Goal: Task Accomplishment & Management: Complete application form

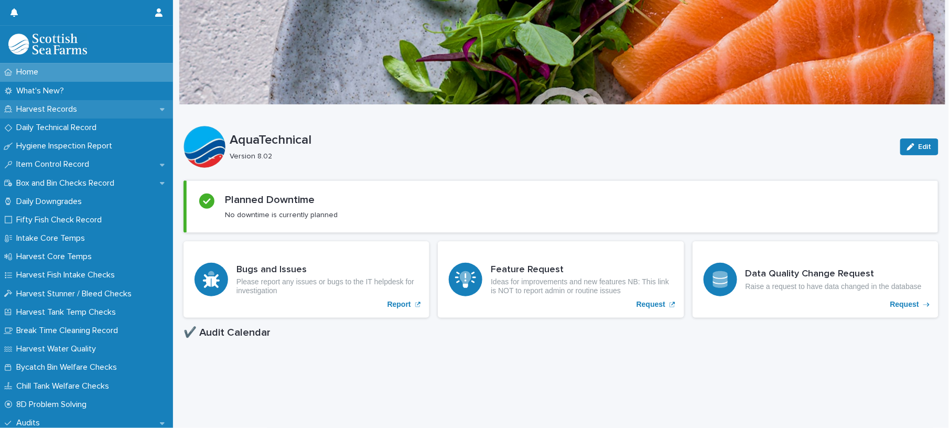
click at [49, 103] on div "Harvest Records" at bounding box center [86, 109] width 173 height 18
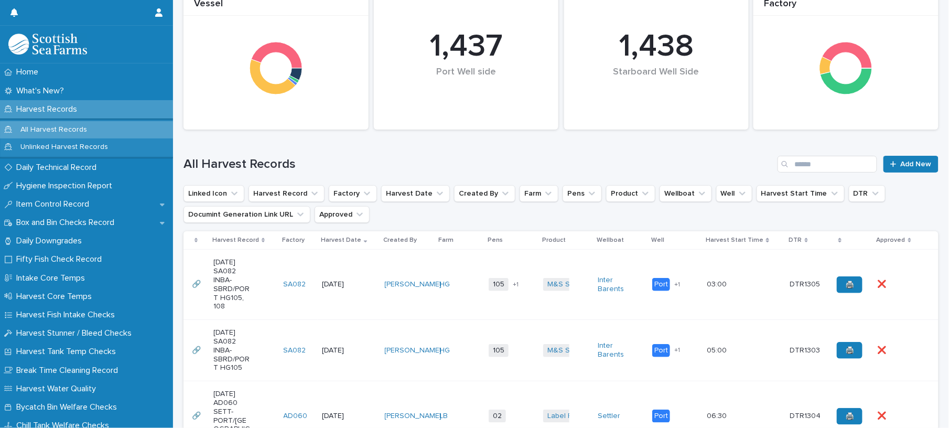
scroll to position [210, 0]
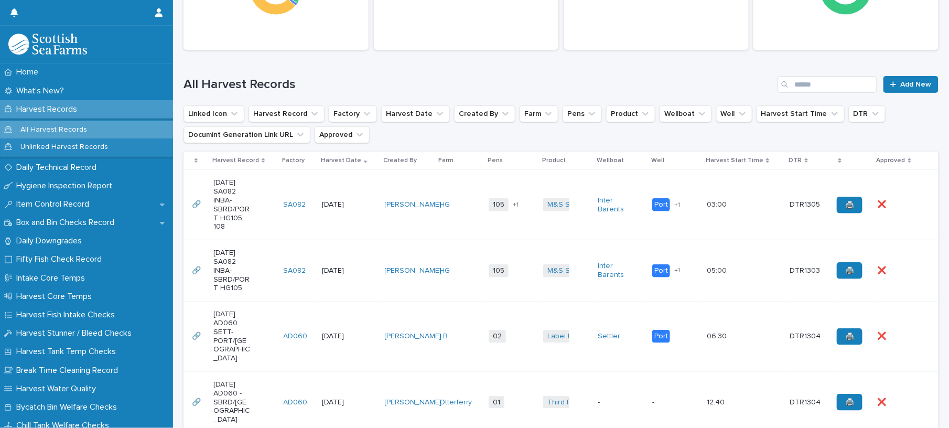
click at [449, 224] on td "HG" at bounding box center [459, 205] width 49 height 70
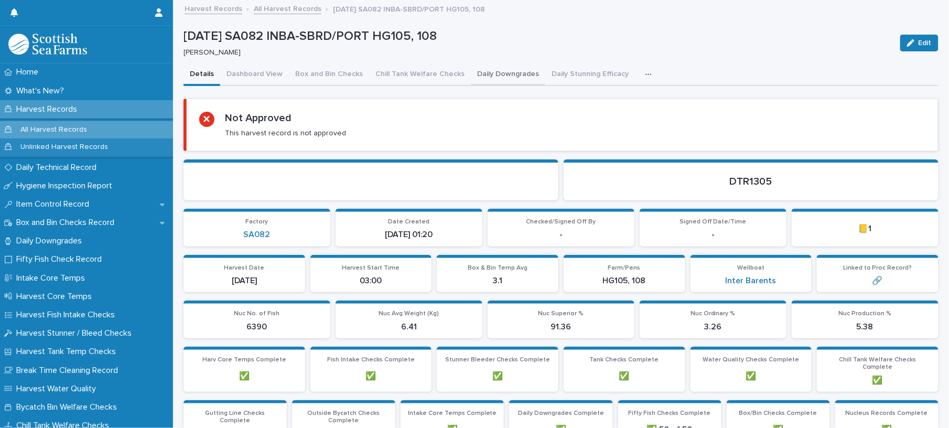
click at [503, 71] on button "Daily Downgrades" at bounding box center [508, 75] width 74 height 22
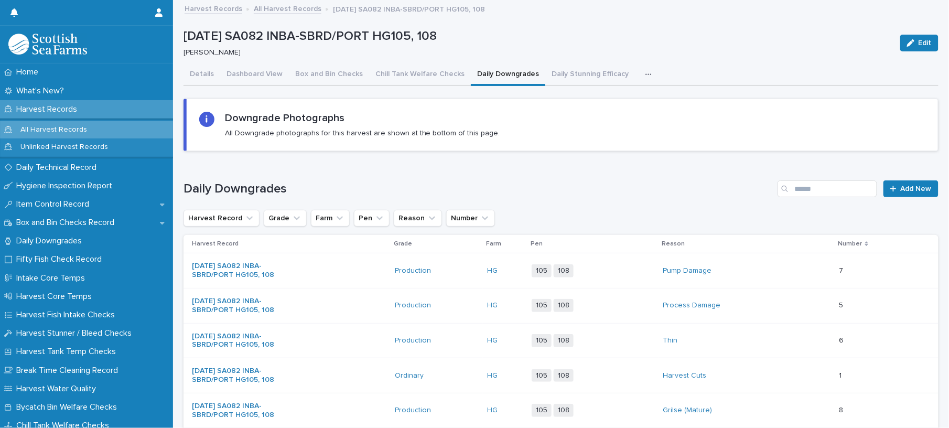
click at [639, 71] on button "button" at bounding box center [650, 74] width 23 height 21
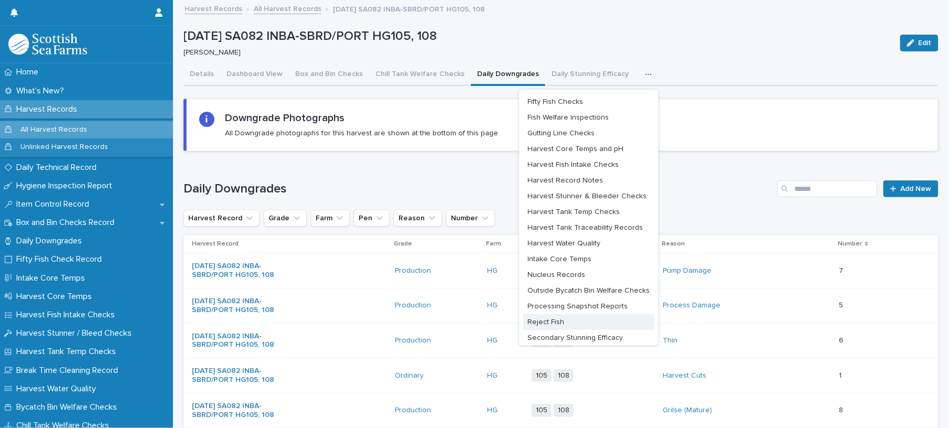
click at [539, 318] on span "Reject Fish" at bounding box center [546, 321] width 37 height 7
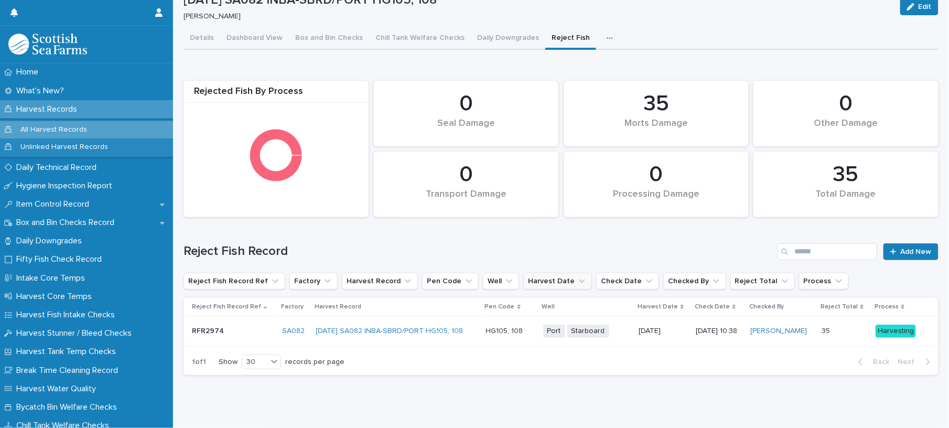
scroll to position [55, 0]
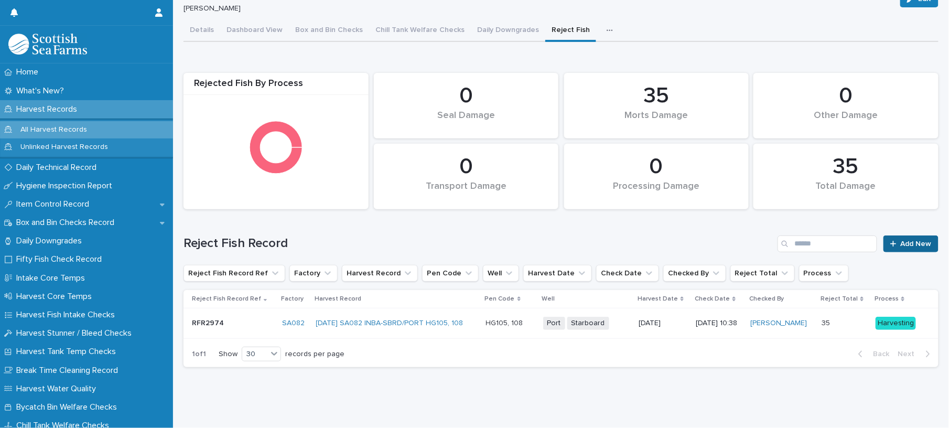
click at [898, 235] on link "Add New" at bounding box center [910, 243] width 55 height 17
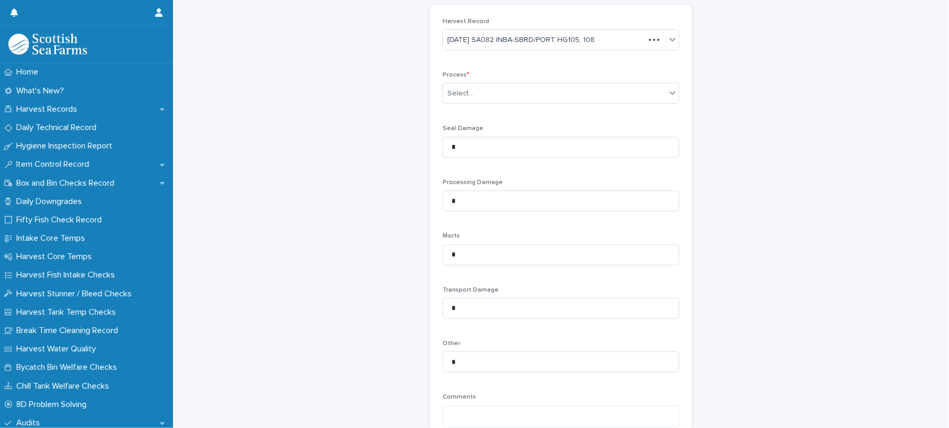
scroll to position [56, 0]
click at [447, 93] on div "Select..." at bounding box center [460, 93] width 26 height 11
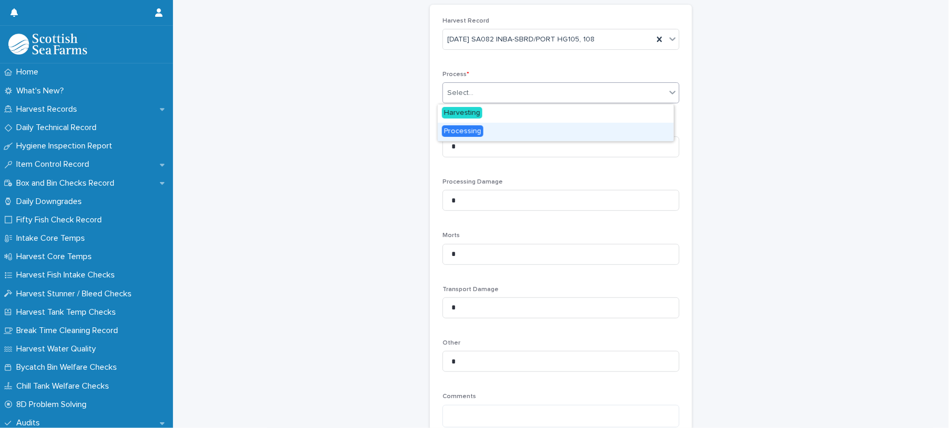
click at [455, 126] on span "Processing" at bounding box center [462, 131] width 41 height 12
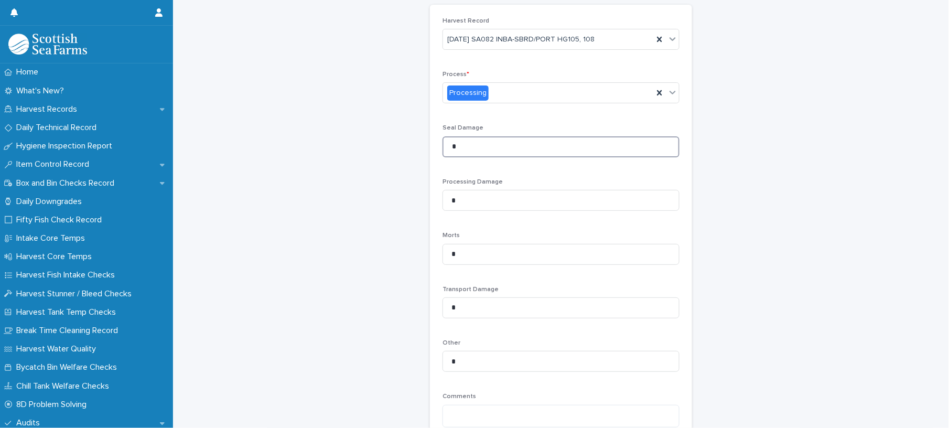
drag, startPoint x: 461, startPoint y: 146, endPoint x: 443, endPoint y: 147, distance: 17.9
click at [443, 147] on input "*" at bounding box center [560, 146] width 237 height 21
drag, startPoint x: 472, startPoint y: 204, endPoint x: 428, endPoint y: 204, distance: 44.0
click at [430, 204] on div "Harvest Record 12-08-2025 SA082 INBA-SBRD/PORT HG105, 108 Process * Processing …" at bounding box center [561, 253] width 262 height 497
type input "**"
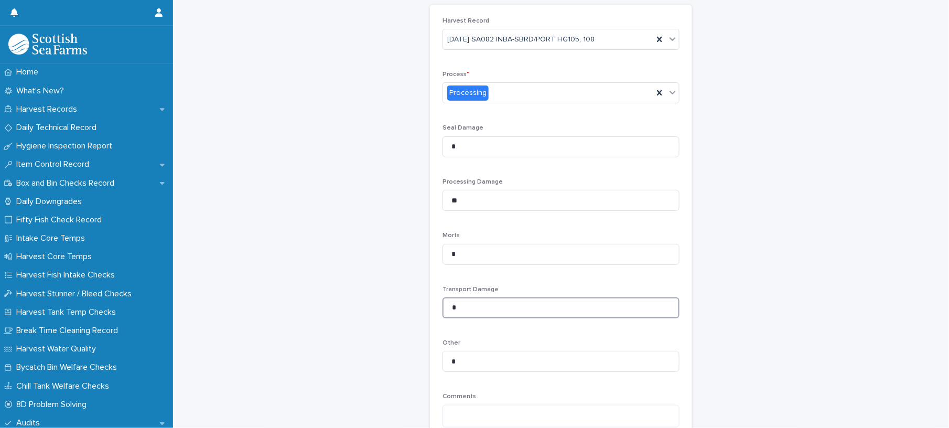
drag, startPoint x: 470, startPoint y: 307, endPoint x: 443, endPoint y: 307, distance: 26.7
click at [443, 307] on input "*" at bounding box center [560, 307] width 237 height 21
type input "**"
drag, startPoint x: 476, startPoint y: 301, endPoint x: 404, endPoint y: 298, distance: 72.4
click at [404, 298] on div "Reject Fish Record: add new Loading... Saving… Loading... Saving… Loading... Sa…" at bounding box center [560, 236] width 755 height 582
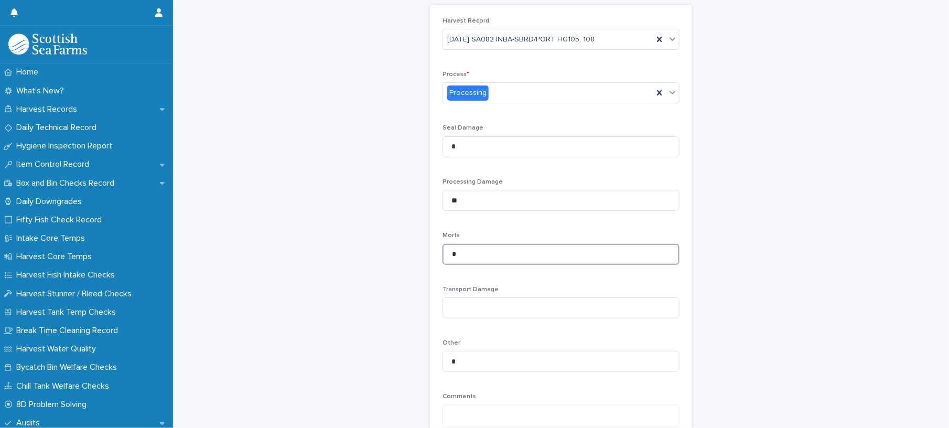
drag, startPoint x: 464, startPoint y: 258, endPoint x: 430, endPoint y: 249, distance: 35.6
click at [430, 249] on div "Harvest Record 12-08-2025 SA082 INBA-SBRD/PORT HG105, 108 Process * Processing …" at bounding box center [561, 253] width 262 height 497
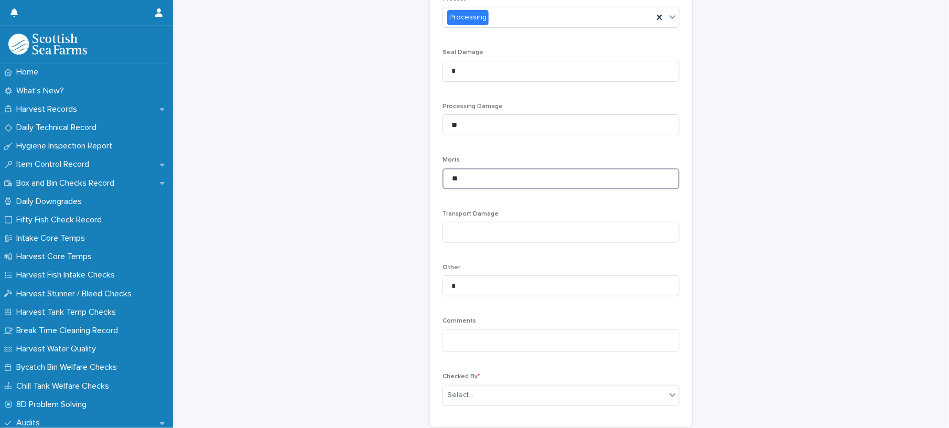
scroll to position [219, 0]
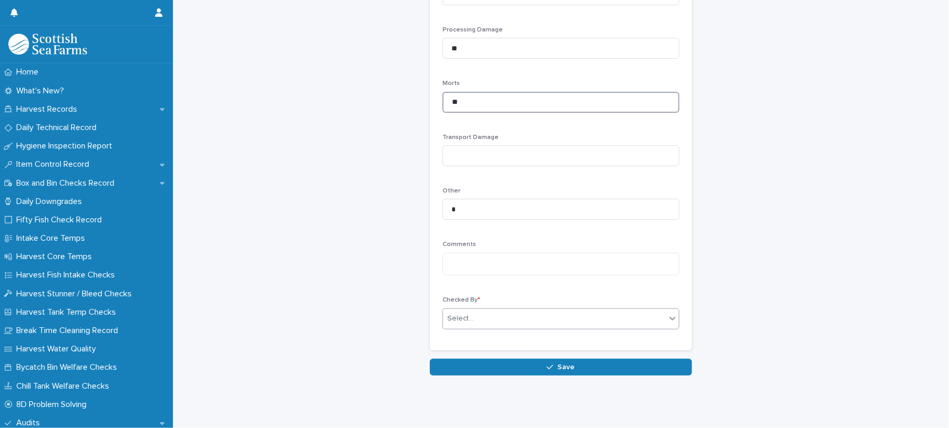
type input "**"
click at [465, 310] on div "Select..." at bounding box center [554, 318] width 223 height 17
type input "******"
click at [474, 325] on div "Matthew Palmer" at bounding box center [556, 328] width 236 height 18
click at [491, 366] on div "Loading... Saving… Loading... Saving… Reject Fish Record: add new Loading... Sa…" at bounding box center [560, 97] width 765 height 608
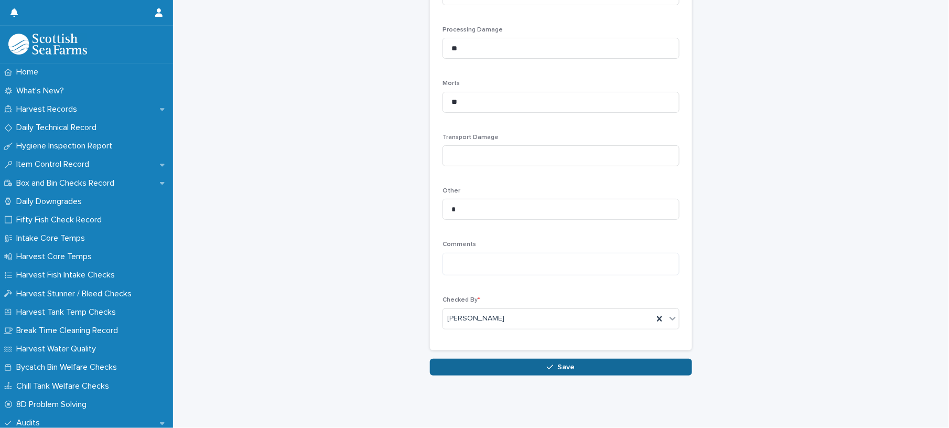
click at [491, 358] on button "Save" at bounding box center [561, 366] width 262 height 17
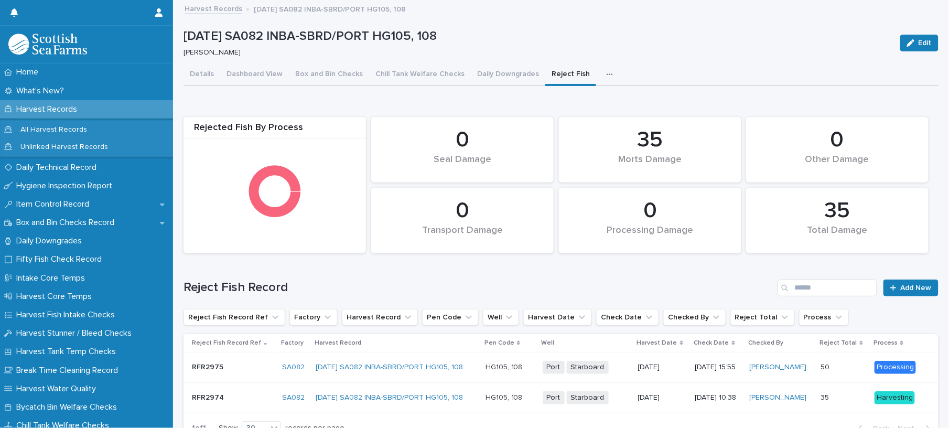
click at [606, 71] on icon "button" at bounding box center [609, 74] width 6 height 7
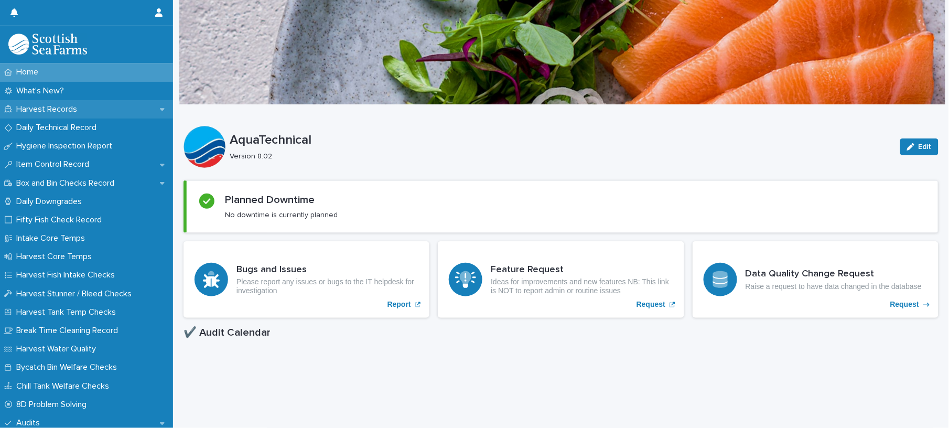
click at [78, 101] on div "Harvest Records" at bounding box center [86, 109] width 173 height 18
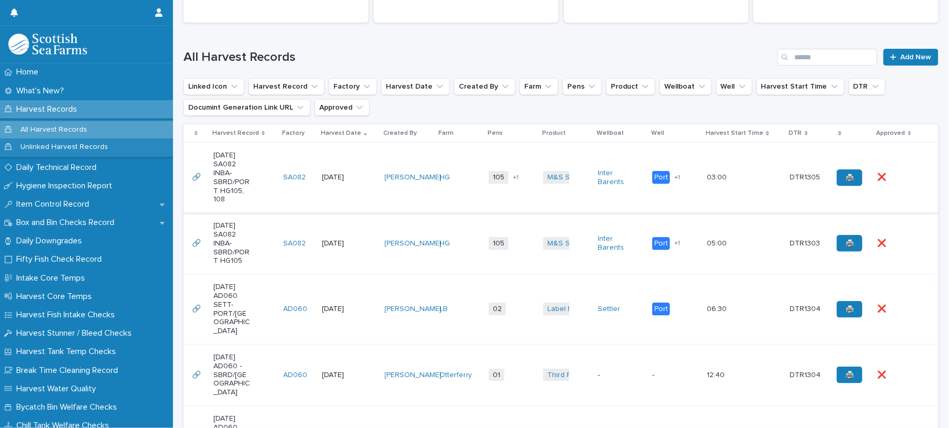
scroll to position [279, 0]
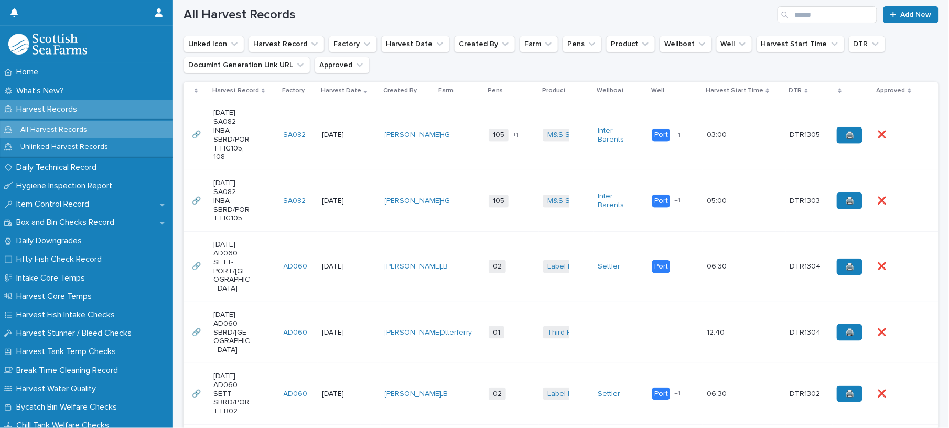
click at [525, 155] on td "105 108 + 1" at bounding box center [511, 135] width 55 height 70
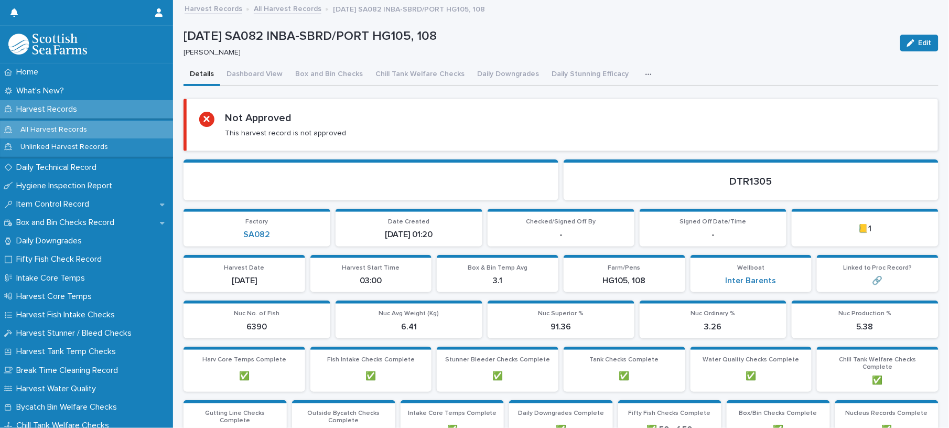
click at [645, 73] on icon "button" at bounding box center [648, 74] width 6 height 7
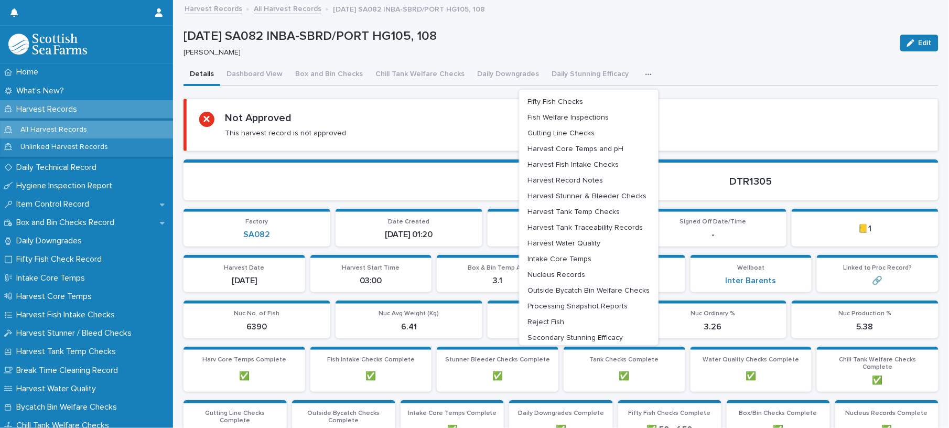
click at [219, 7] on link "Harvest Records" at bounding box center [213, 8] width 58 height 12
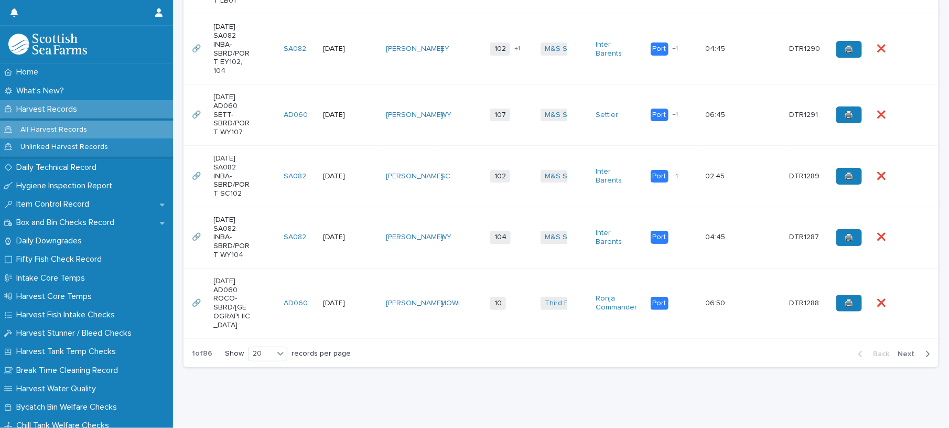
scroll to position [1397, 0]
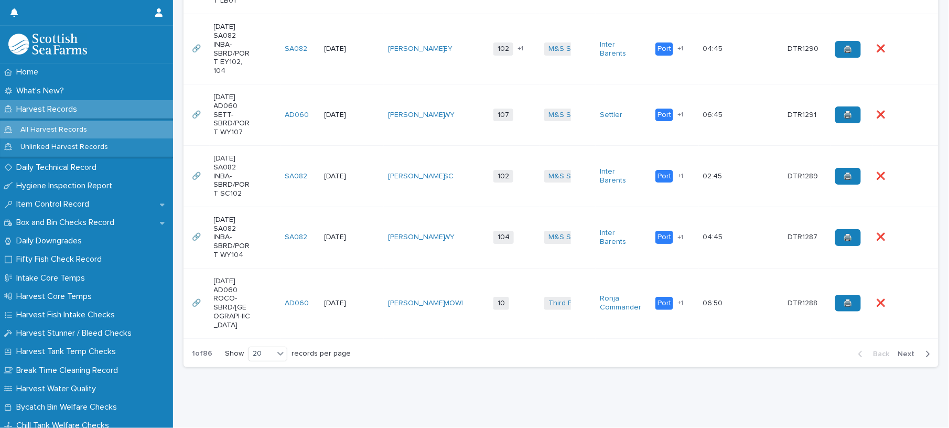
click at [419, 84] on td "[PERSON_NAME]" at bounding box center [412, 49] width 56 height 70
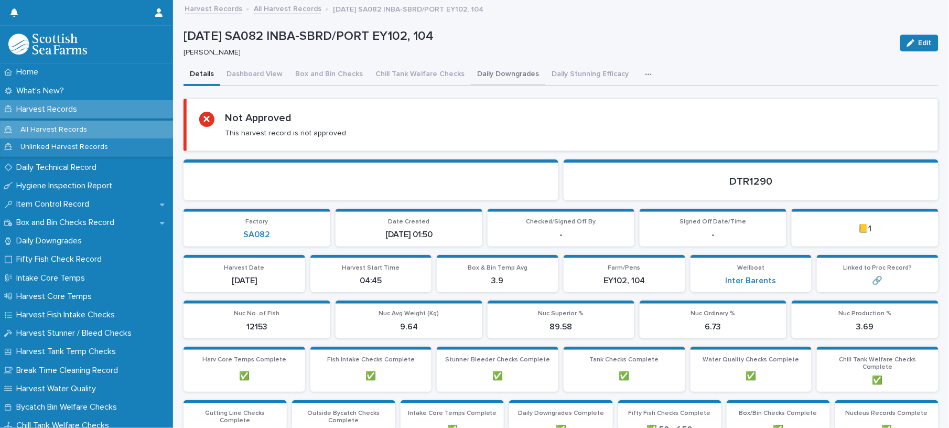
click at [471, 78] on button "Daily Downgrades" at bounding box center [508, 75] width 74 height 22
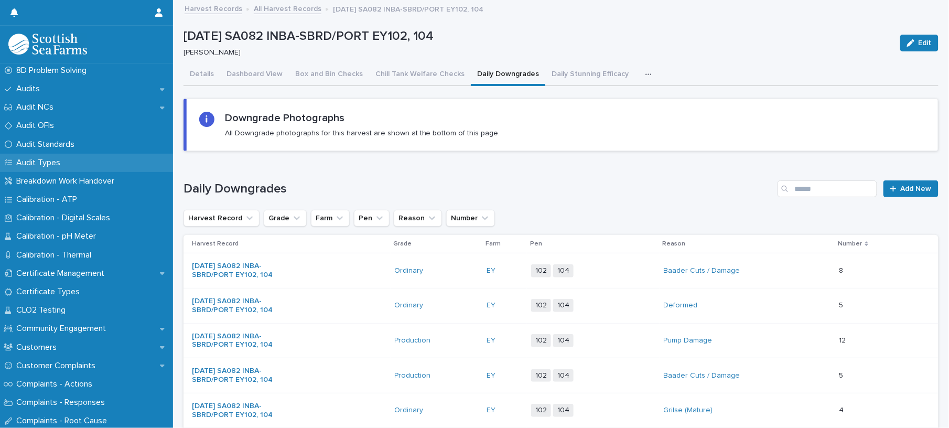
scroll to position [349, 0]
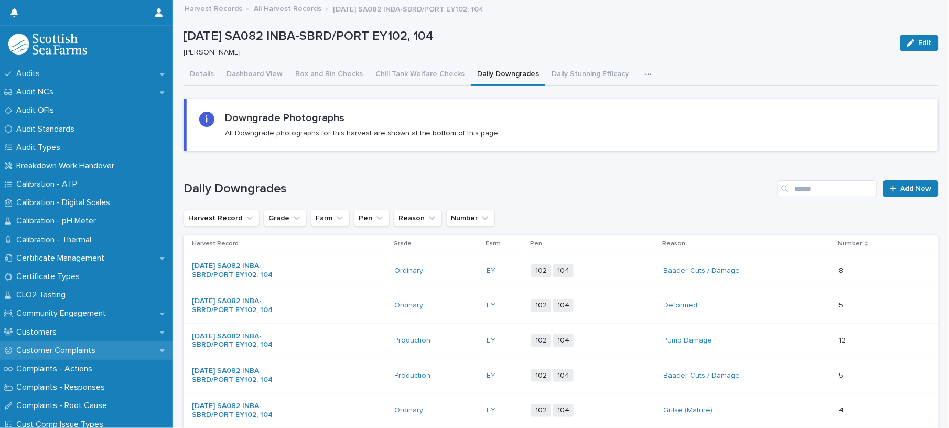
click at [78, 345] on p "Customer Complaints" at bounding box center [58, 350] width 92 height 10
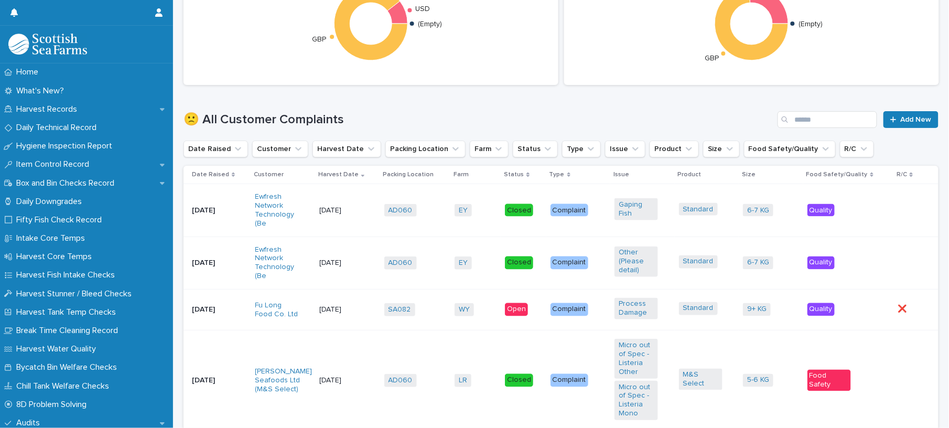
scroll to position [559, 0]
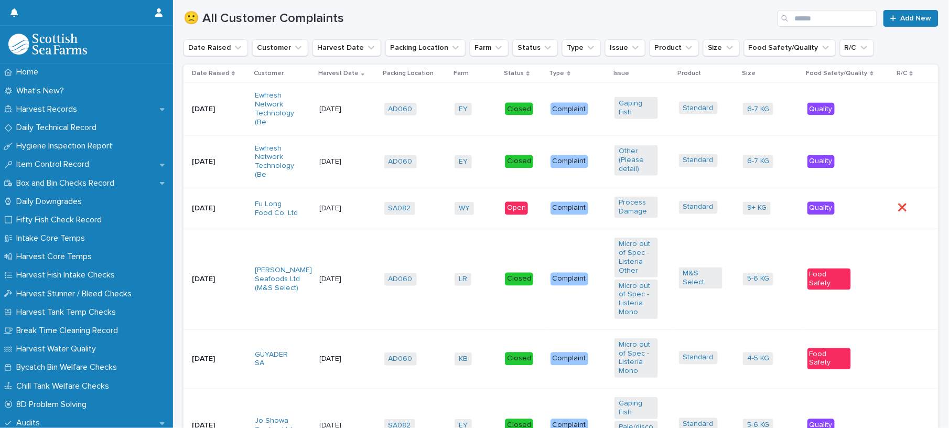
click at [420, 221] on td "SA082 + 0" at bounding box center [415, 208] width 70 height 41
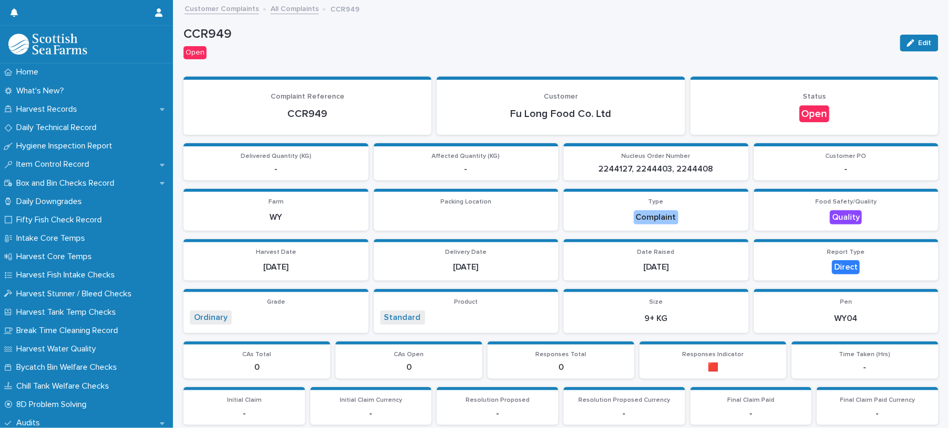
click at [915, 49] on button "Edit" at bounding box center [919, 43] width 38 height 17
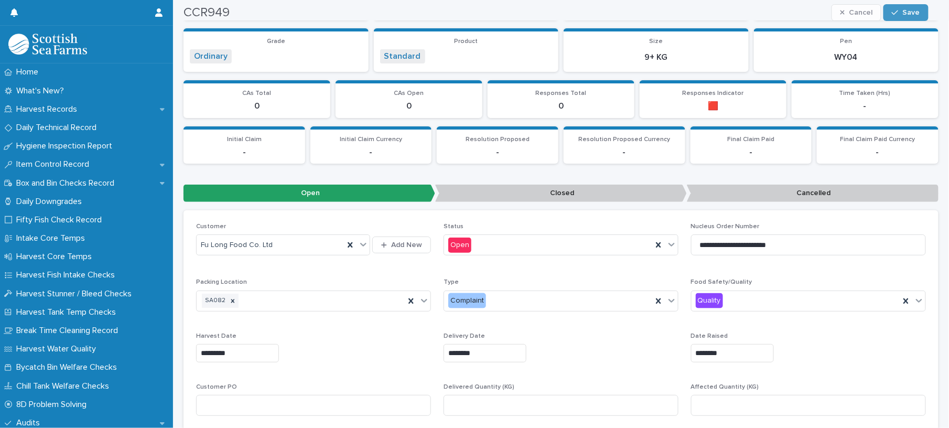
scroll to position [279, 0]
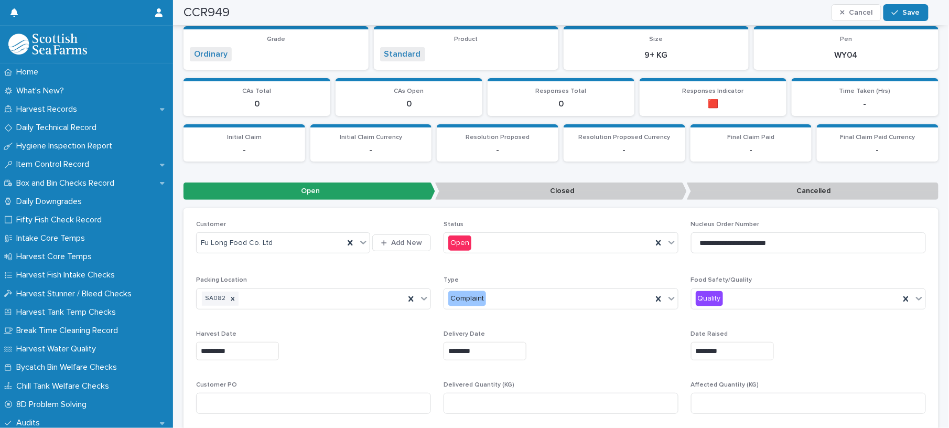
click at [583, 191] on p "Closed" at bounding box center [561, 190] width 252 height 17
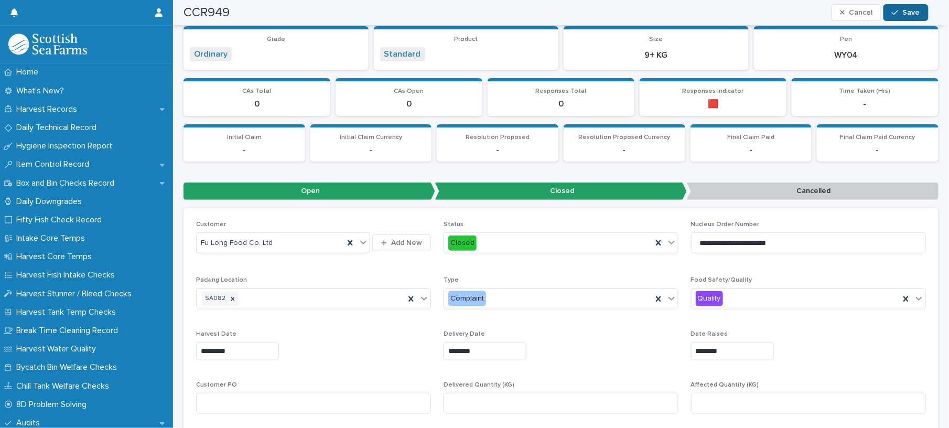
click at [898, 10] on icon "button" at bounding box center [895, 12] width 6 height 7
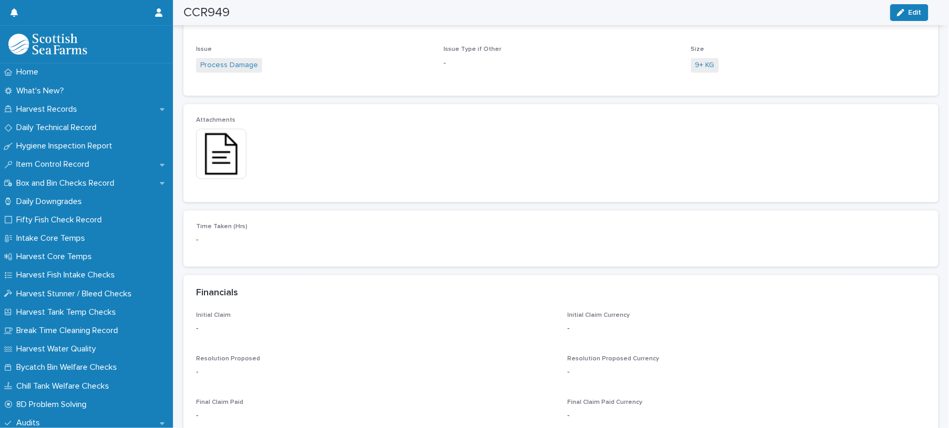
scroll to position [1048, 0]
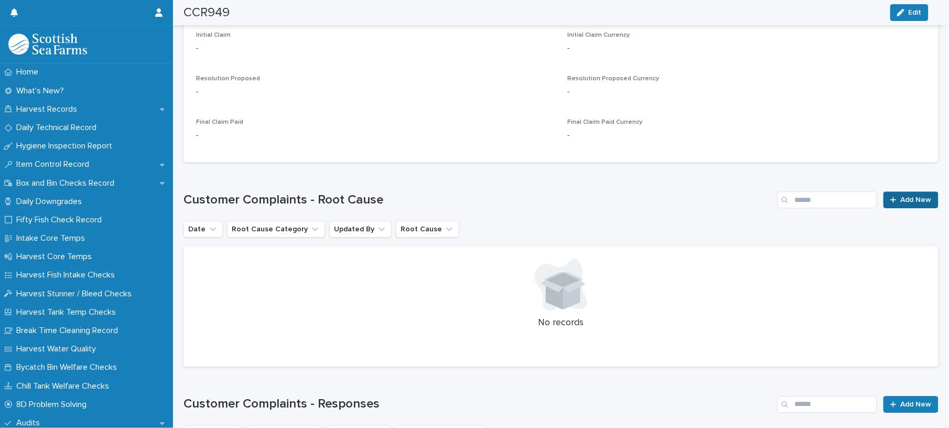
click at [913, 196] on span "Add New" at bounding box center [915, 199] width 31 height 7
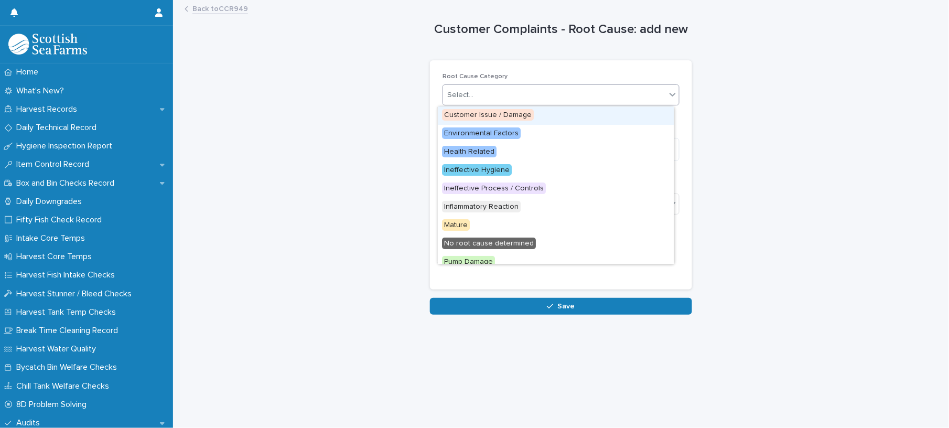
click at [475, 96] on div "Select..." at bounding box center [554, 94] width 223 height 17
click at [464, 193] on span "Ineffective Process / Controls" at bounding box center [494, 188] width 104 height 12
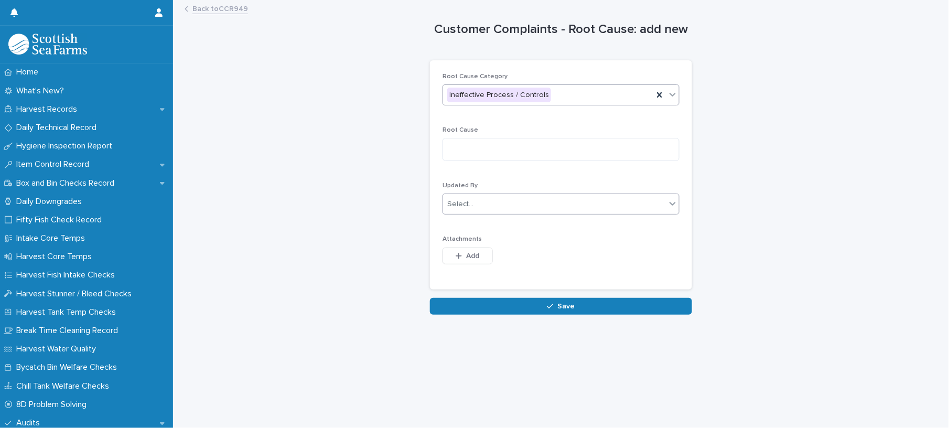
click at [463, 198] on div "Select..." at bounding box center [554, 203] width 223 height 17
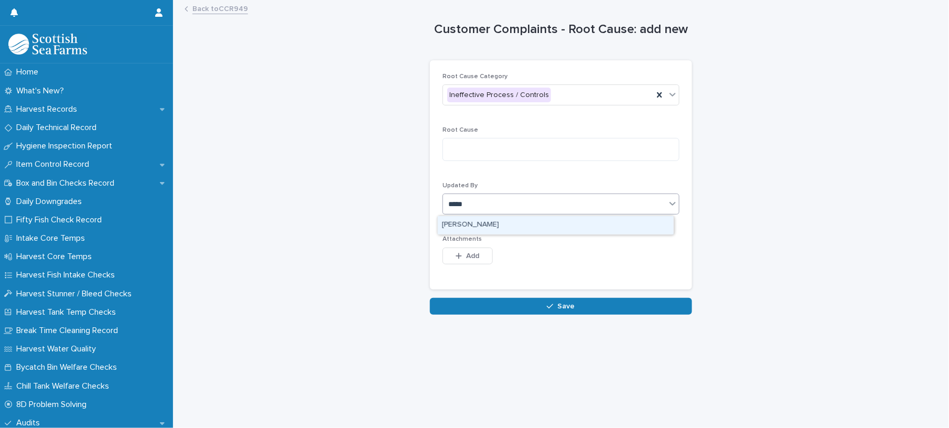
type input "******"
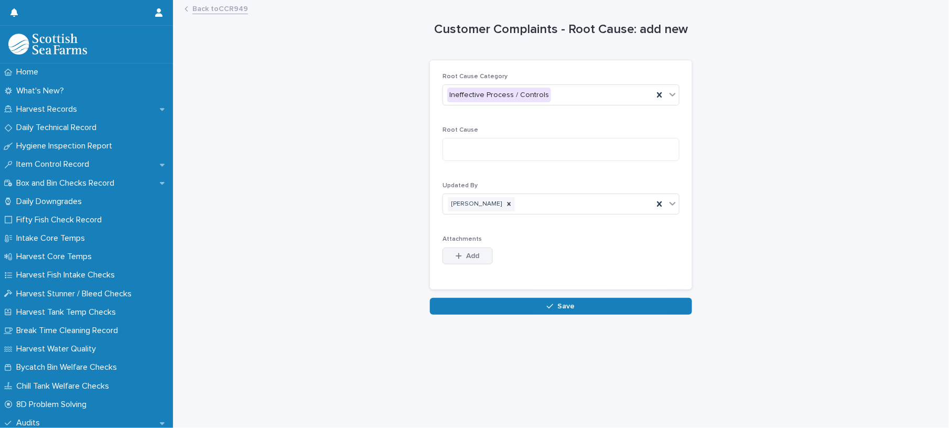
click at [464, 249] on button "Add" at bounding box center [467, 255] width 50 height 17
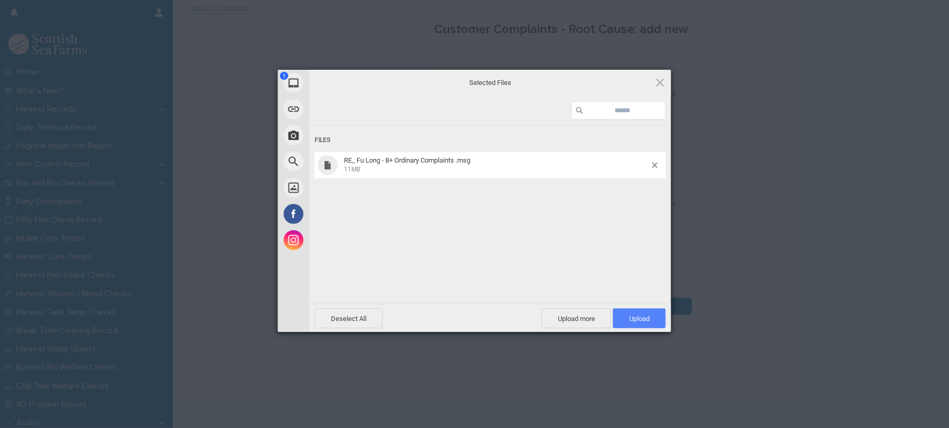
click at [620, 323] on span "Upload 1" at bounding box center [639, 318] width 53 height 20
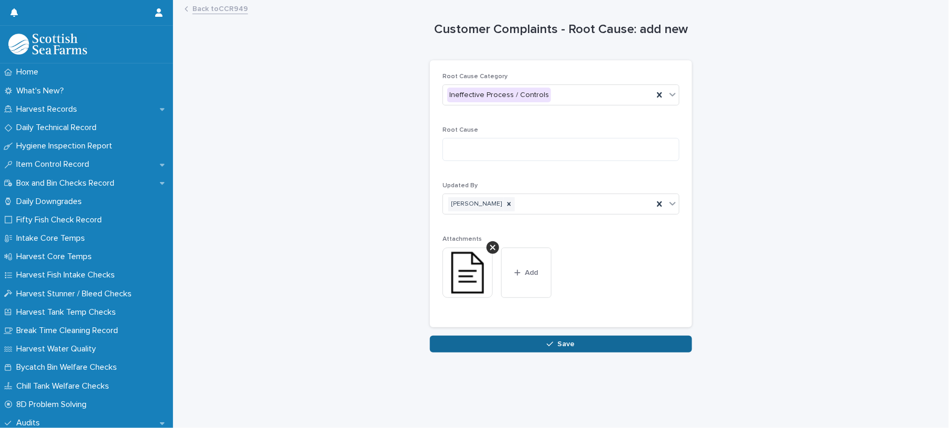
click at [537, 349] on button "Save" at bounding box center [561, 343] width 262 height 17
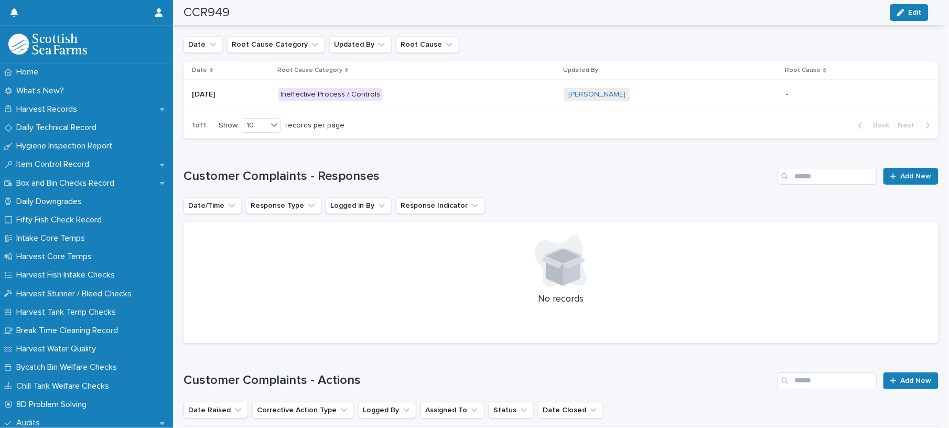
scroll to position [1258, 0]
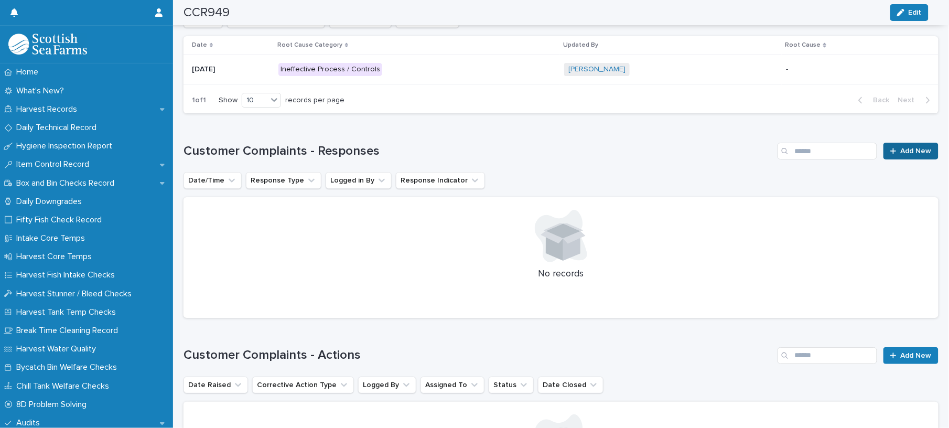
click at [904, 151] on span "Add New" at bounding box center [915, 150] width 31 height 7
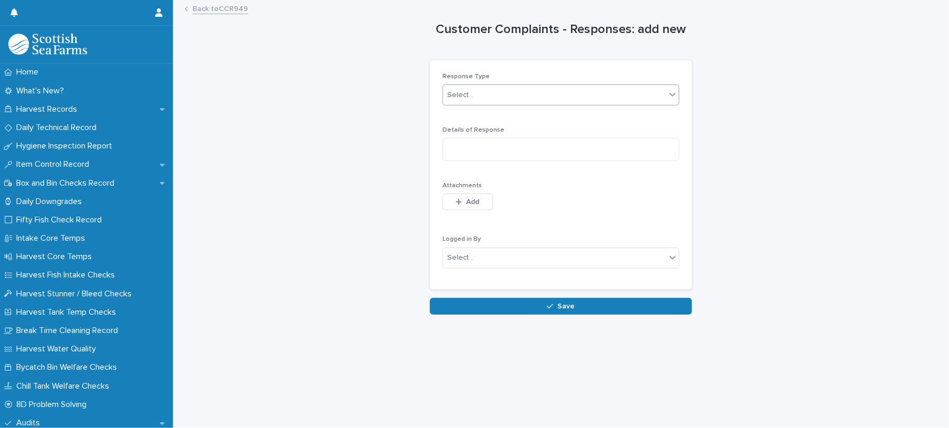
click at [457, 102] on div "Select..." at bounding box center [554, 94] width 223 height 17
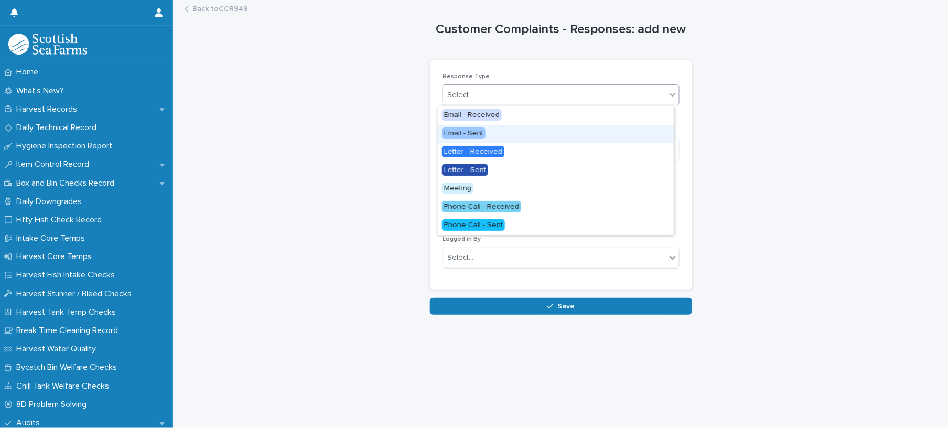
click at [469, 132] on span "Email - Sent" at bounding box center [464, 133] width 44 height 12
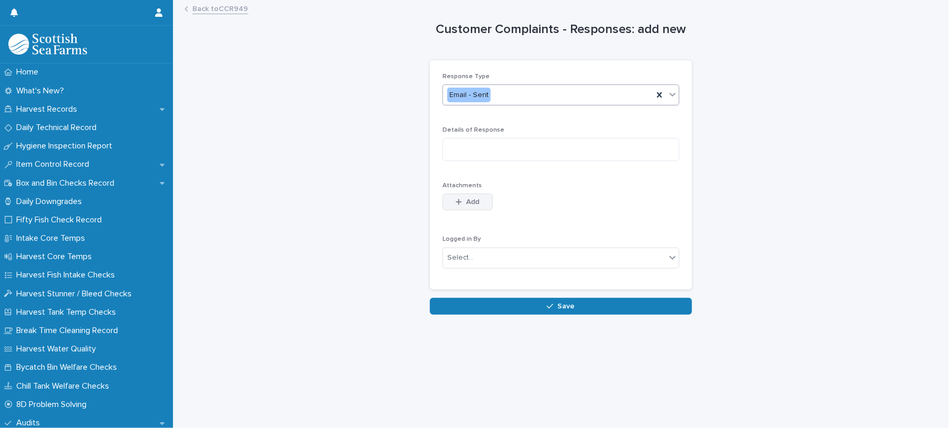
click at [470, 204] on span "Add" at bounding box center [472, 201] width 13 height 7
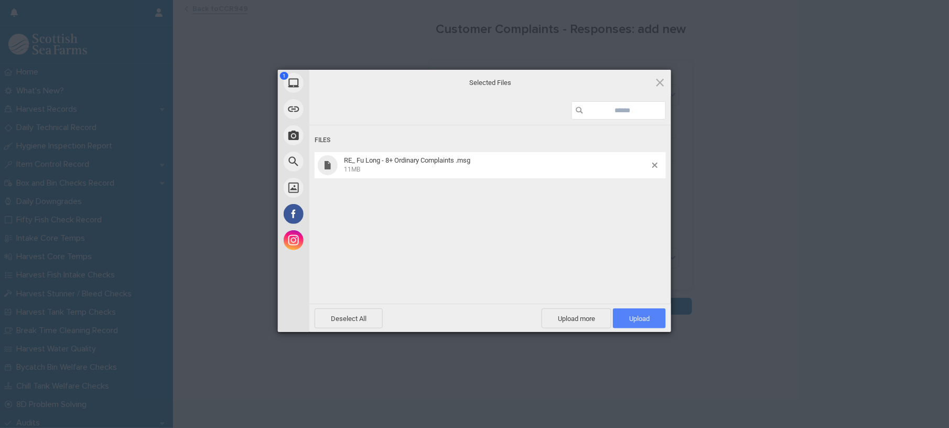
click at [639, 309] on span "Upload 1" at bounding box center [639, 318] width 53 height 20
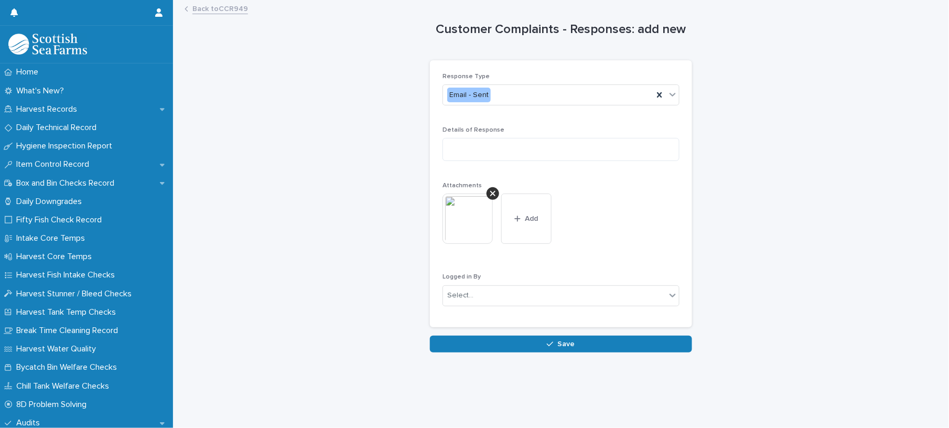
scroll to position [10, 0]
click at [499, 292] on div "Select..." at bounding box center [554, 295] width 223 height 17
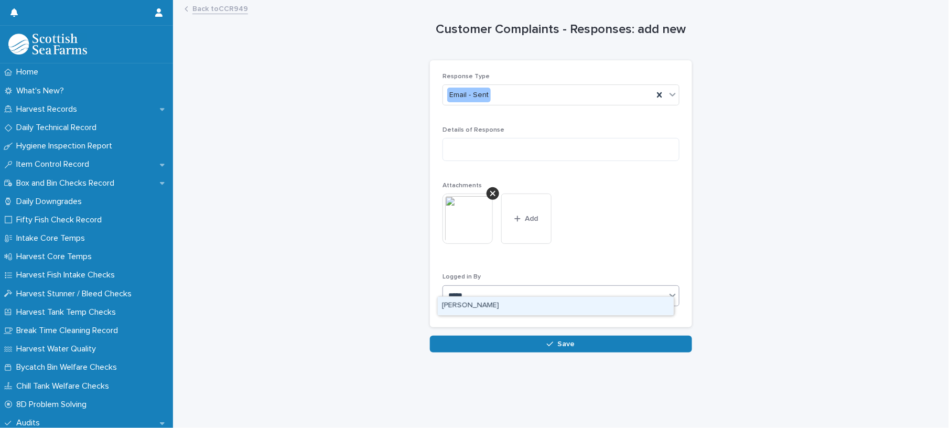
type input "******"
click at [499, 300] on div "Matthew Palmer" at bounding box center [556, 306] width 236 height 18
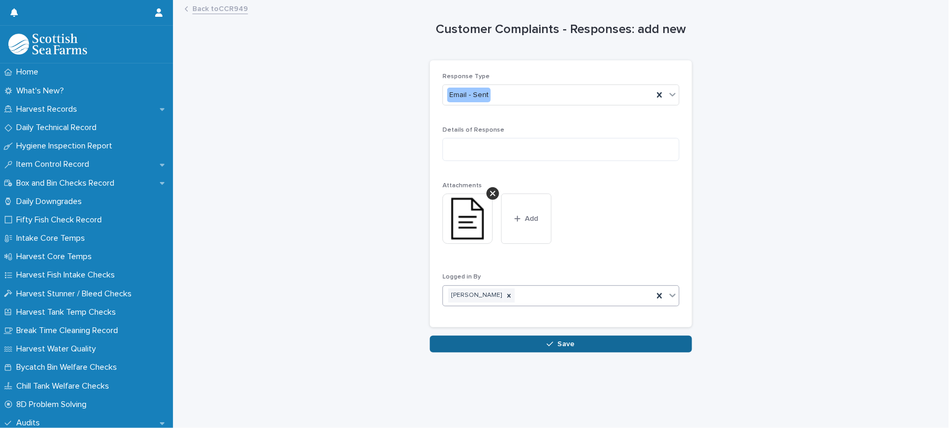
click at [519, 338] on button "Save" at bounding box center [561, 343] width 262 height 17
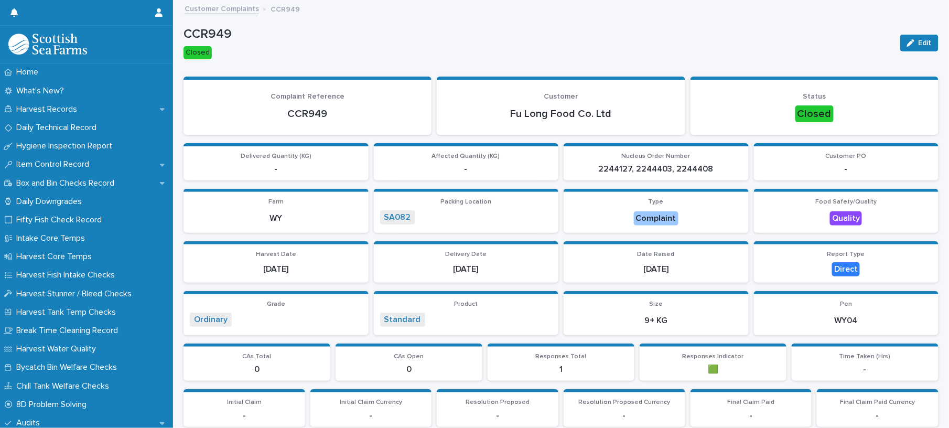
click at [225, 7] on link "Customer Complaints" at bounding box center [221, 8] width 74 height 12
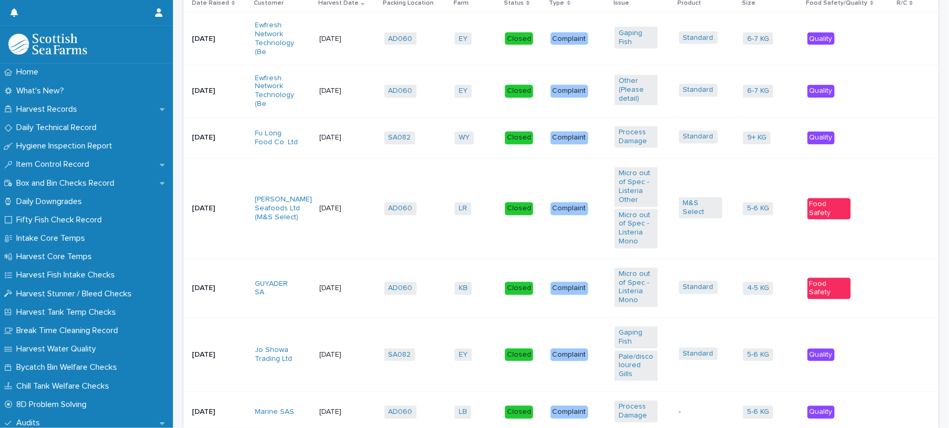
scroll to position [349, 0]
